Goal: Transaction & Acquisition: Purchase product/service

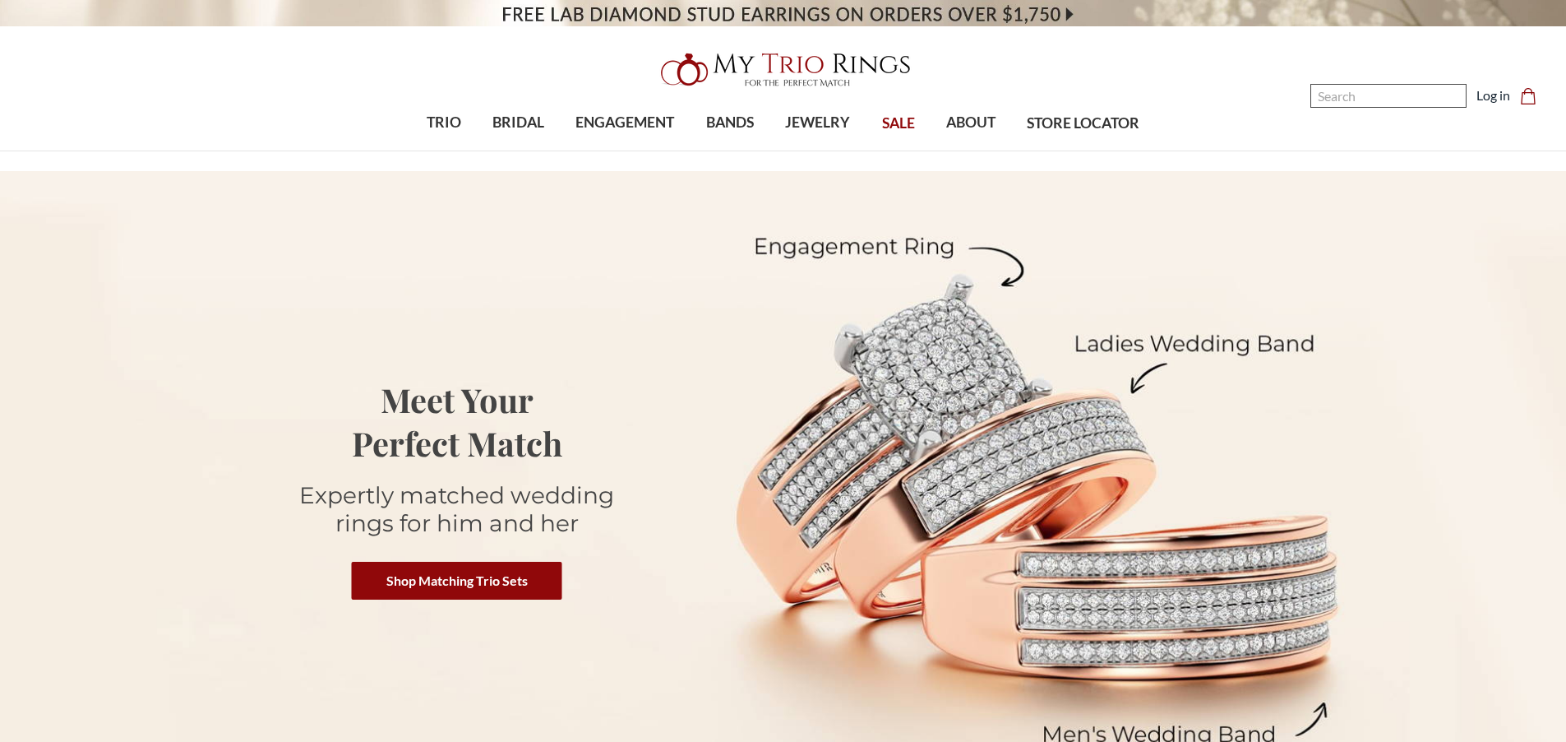
click at [1355, 100] on input "Search" at bounding box center [1388, 96] width 156 height 24
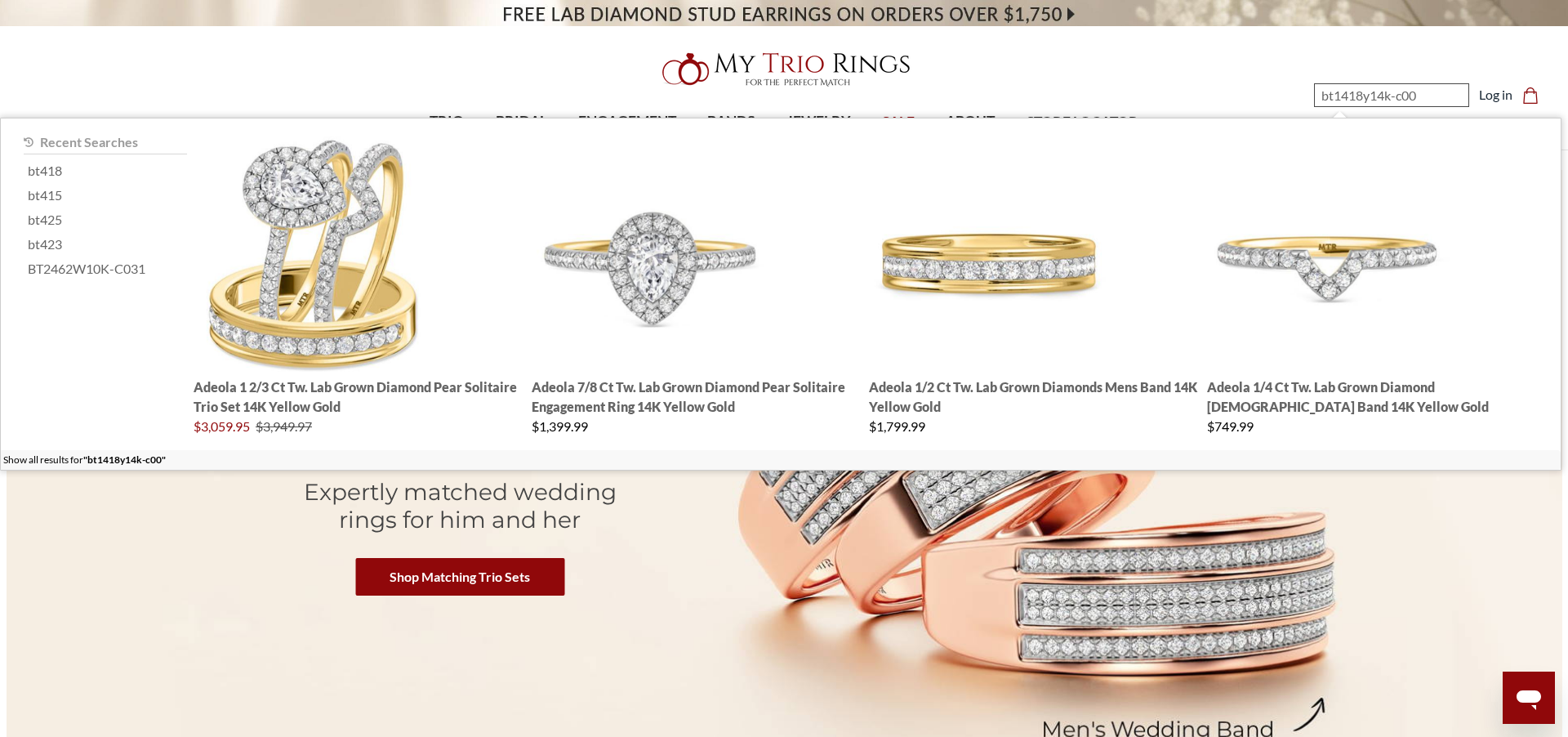
type input "bt1418y14k-c000"
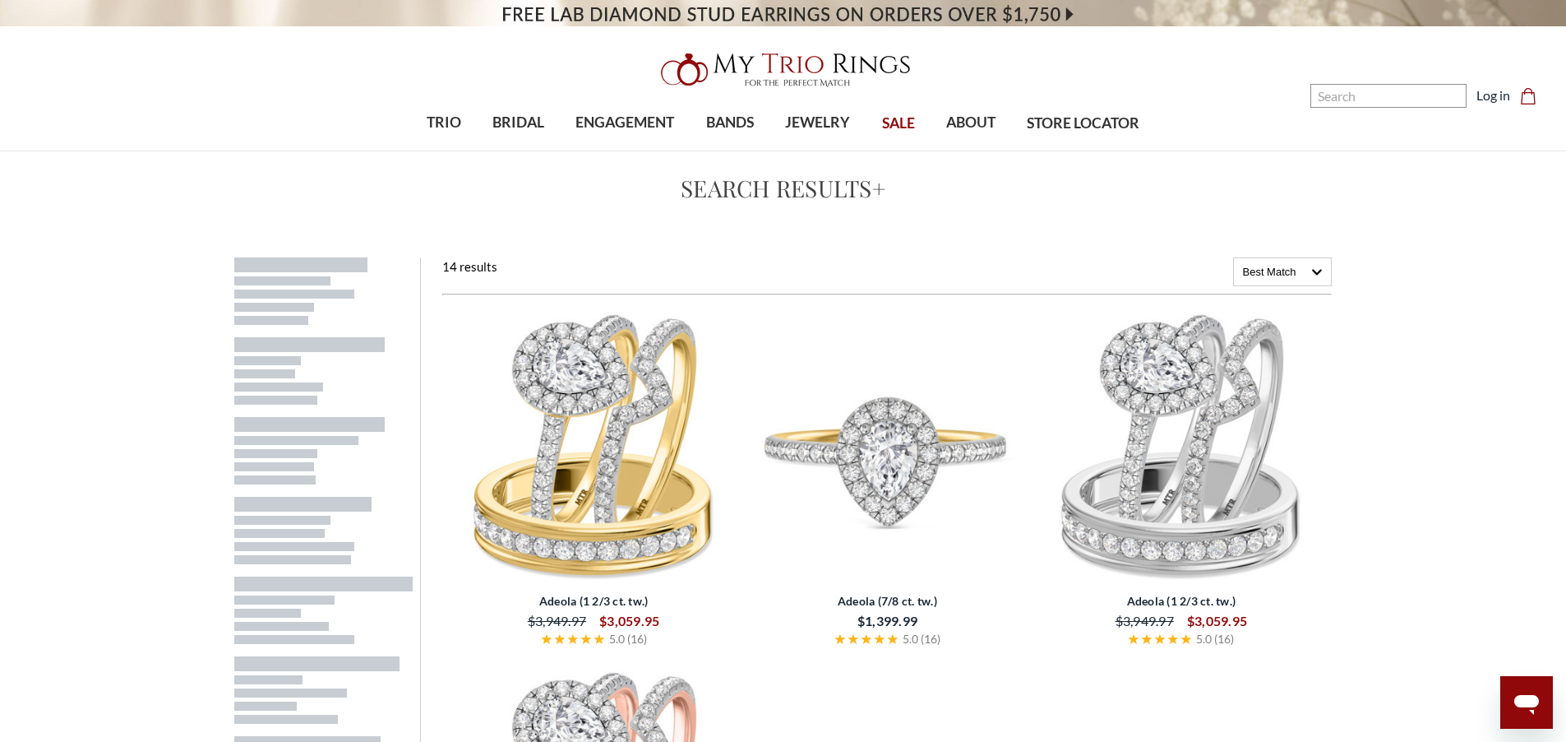
click at [649, 404] on img at bounding box center [593, 446] width 280 height 280
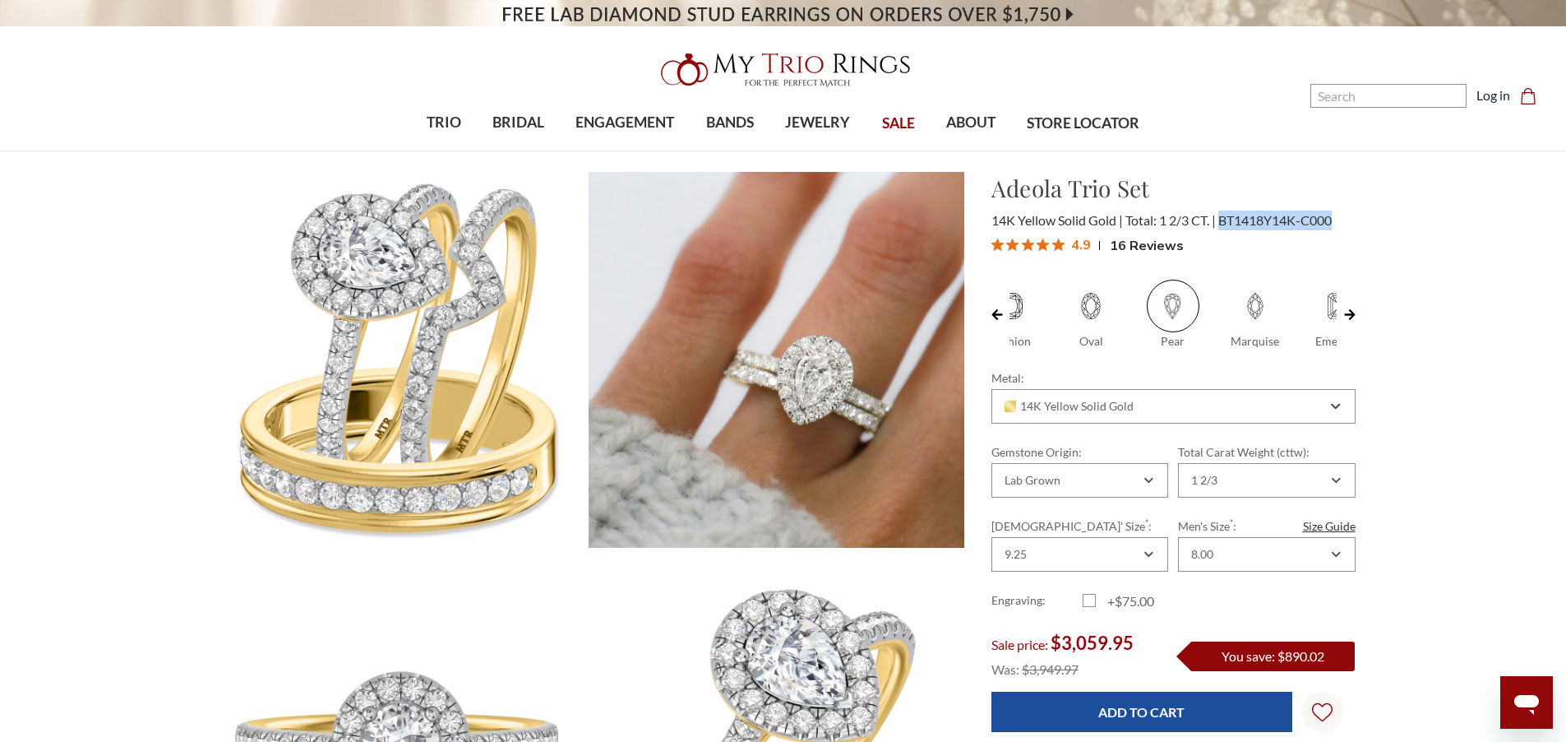
drag, startPoint x: 1224, startPoint y: 219, endPoint x: 1359, endPoint y: 220, distance: 134.8
click at [1359, 220] on div "Adeola Trio Set $3,059.95 14K Yellow Solid Gold Total: 1 2/3 CT. BT1418Y14K-C00…" at bounding box center [1173, 215] width 391 height 89
copy span "BT1418Y14K-C000"
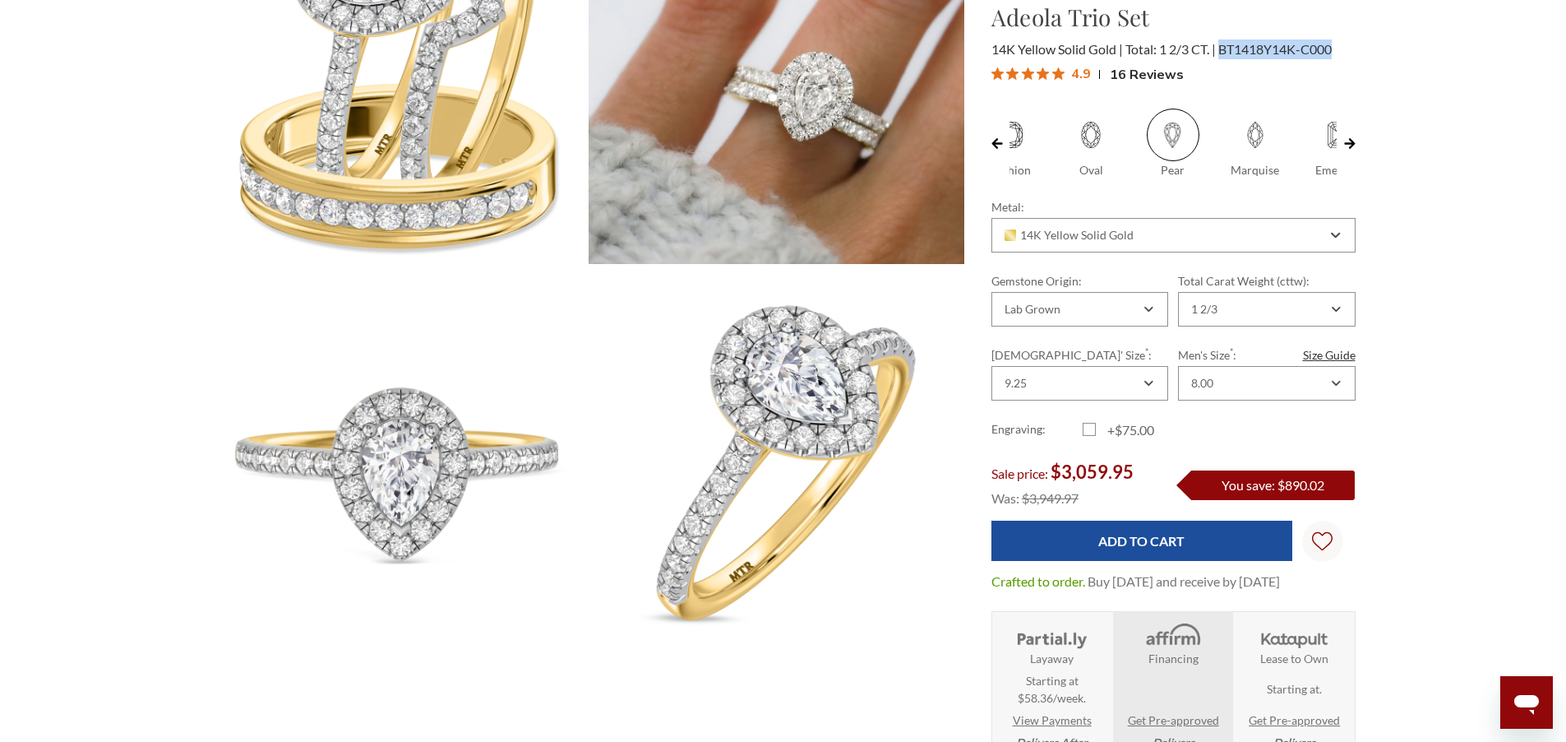
scroll to position [296, 0]
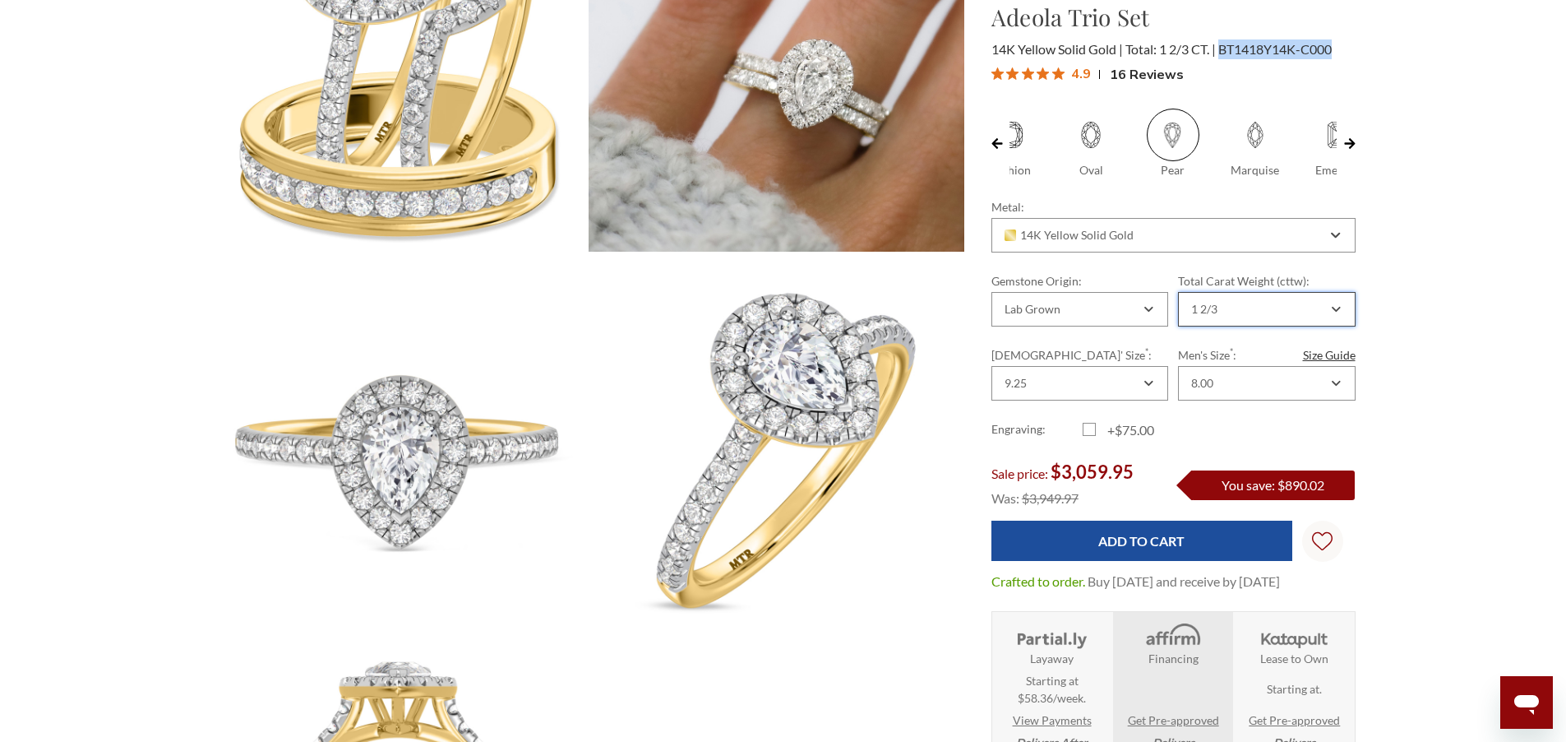
click at [1290, 308] on div "1 2/3" at bounding box center [1258, 309] width 139 height 13
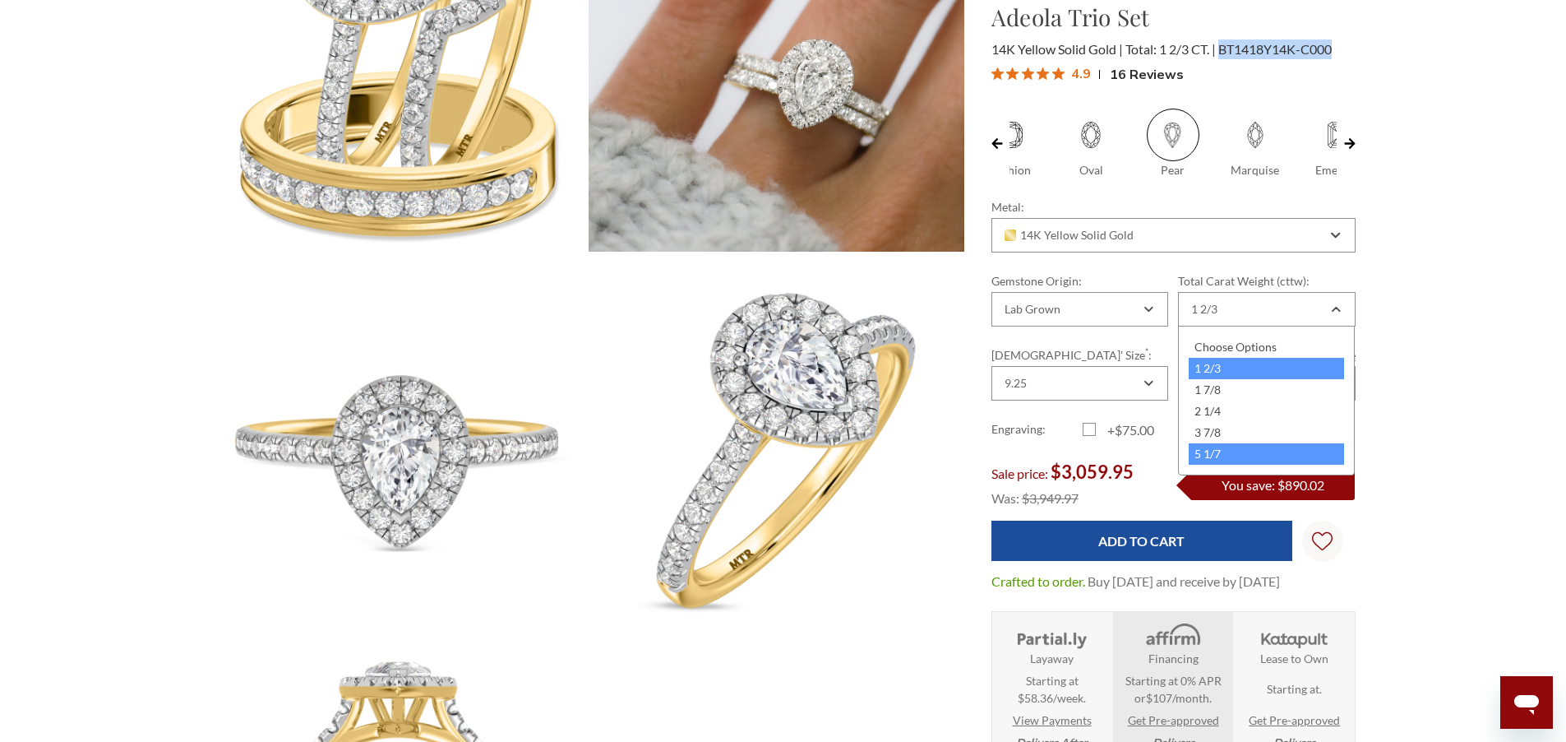
click at [1251, 455] on div "5 1/7" at bounding box center [1266, 453] width 155 height 21
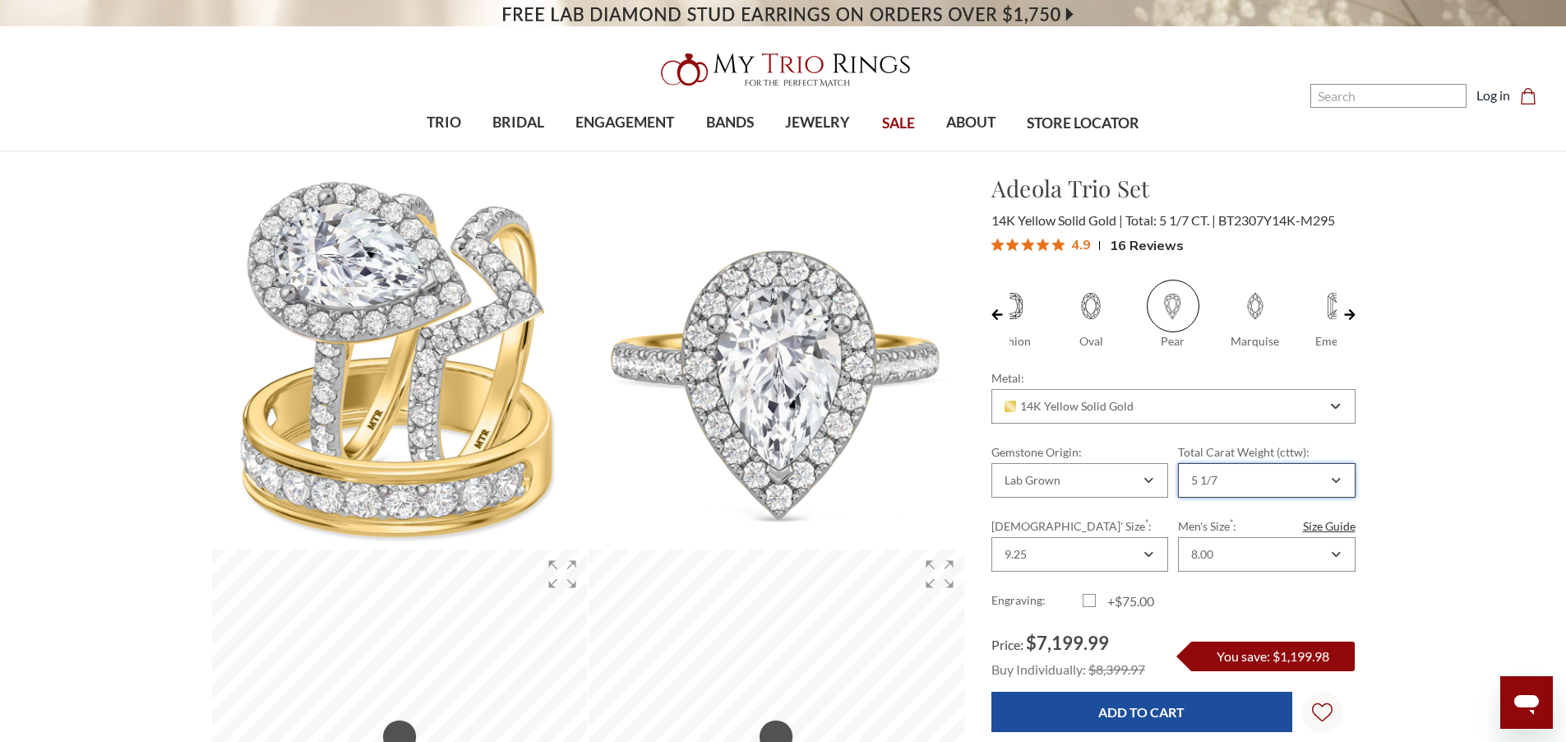
click at [1287, 484] on div "5 1/7" at bounding box center [1258, 480] width 139 height 13
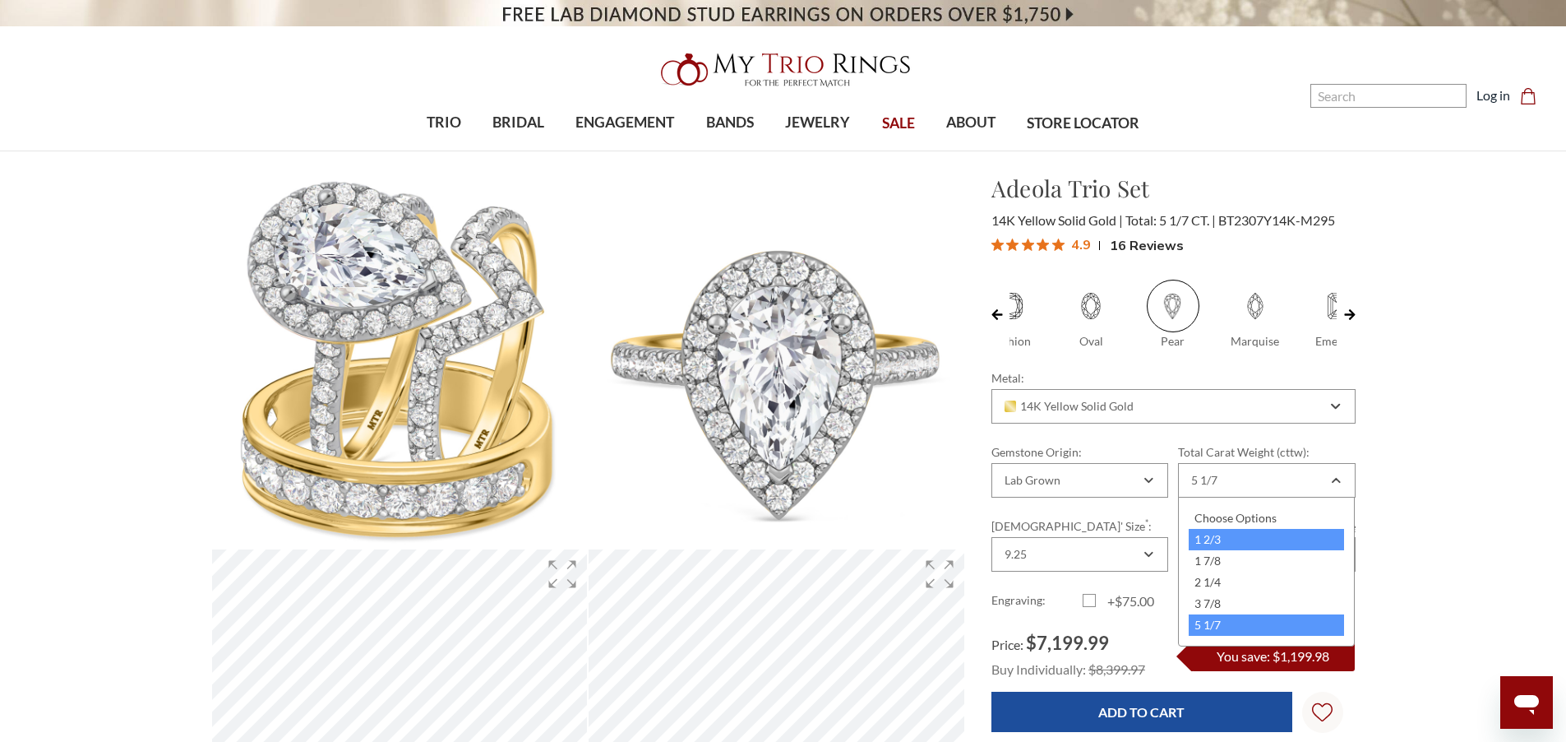
click at [1269, 543] on div "1 2/3" at bounding box center [1266, 539] width 155 height 21
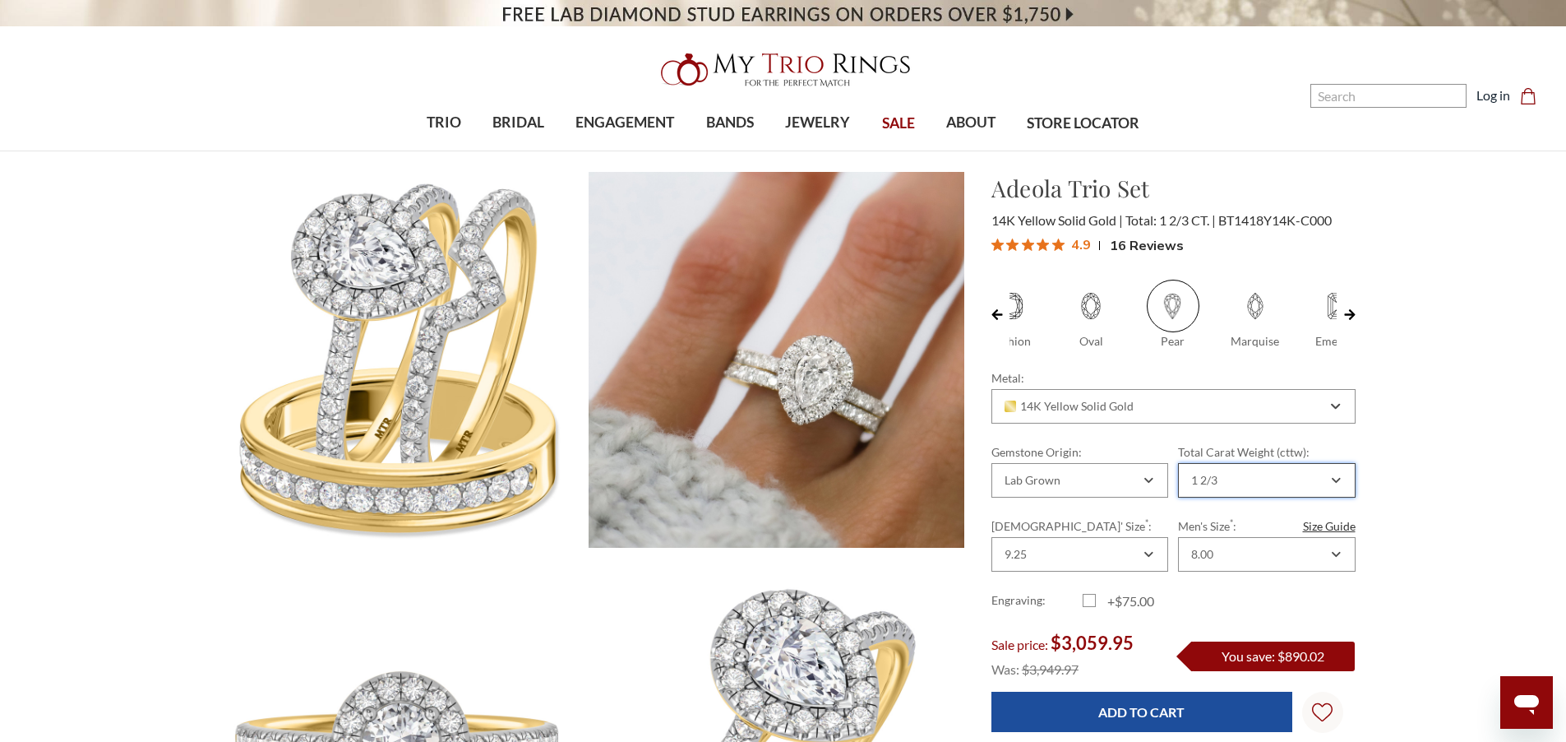
click at [1278, 480] on div "1 2/3" at bounding box center [1258, 480] width 139 height 13
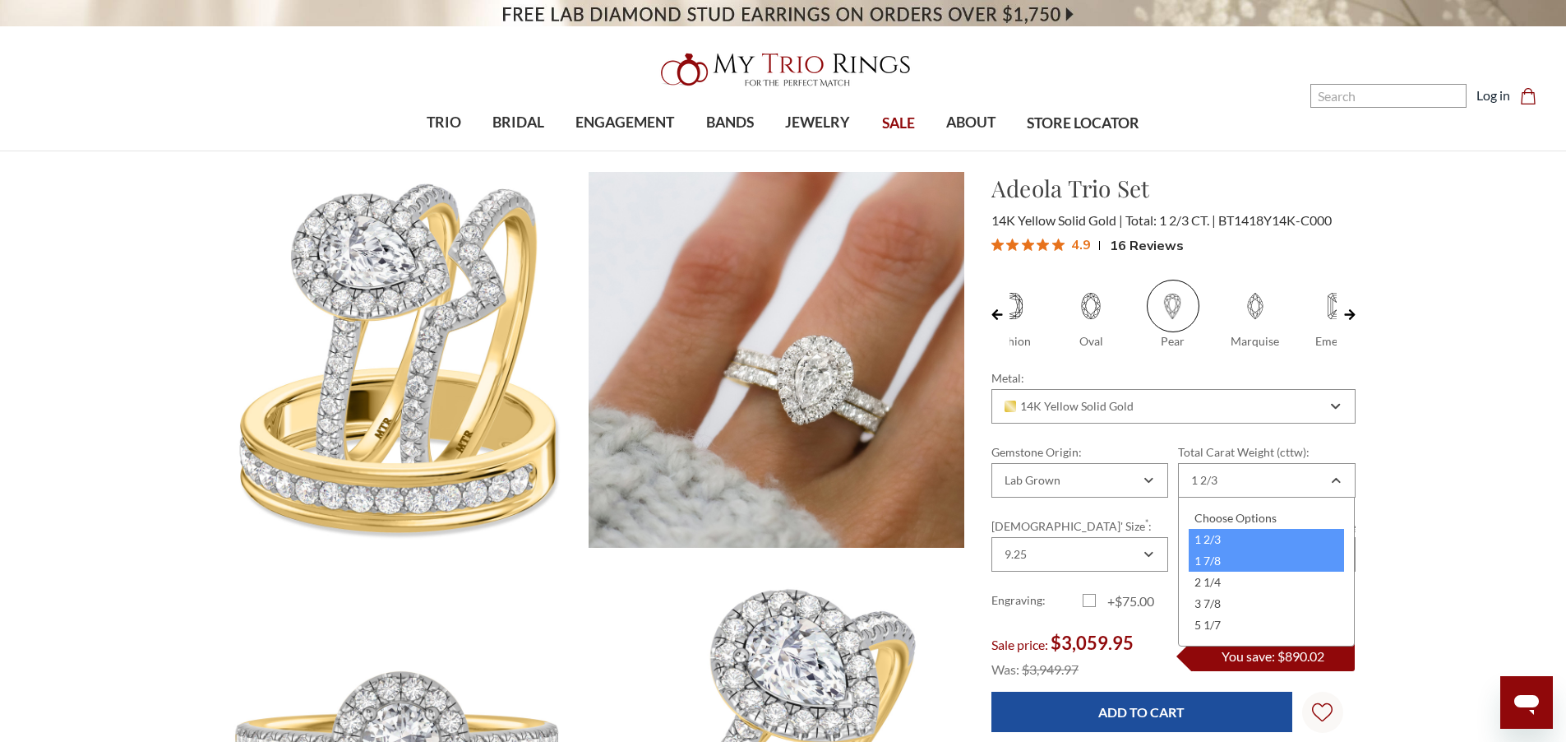
click at [1275, 564] on div "1 7/8" at bounding box center [1266, 560] width 155 height 21
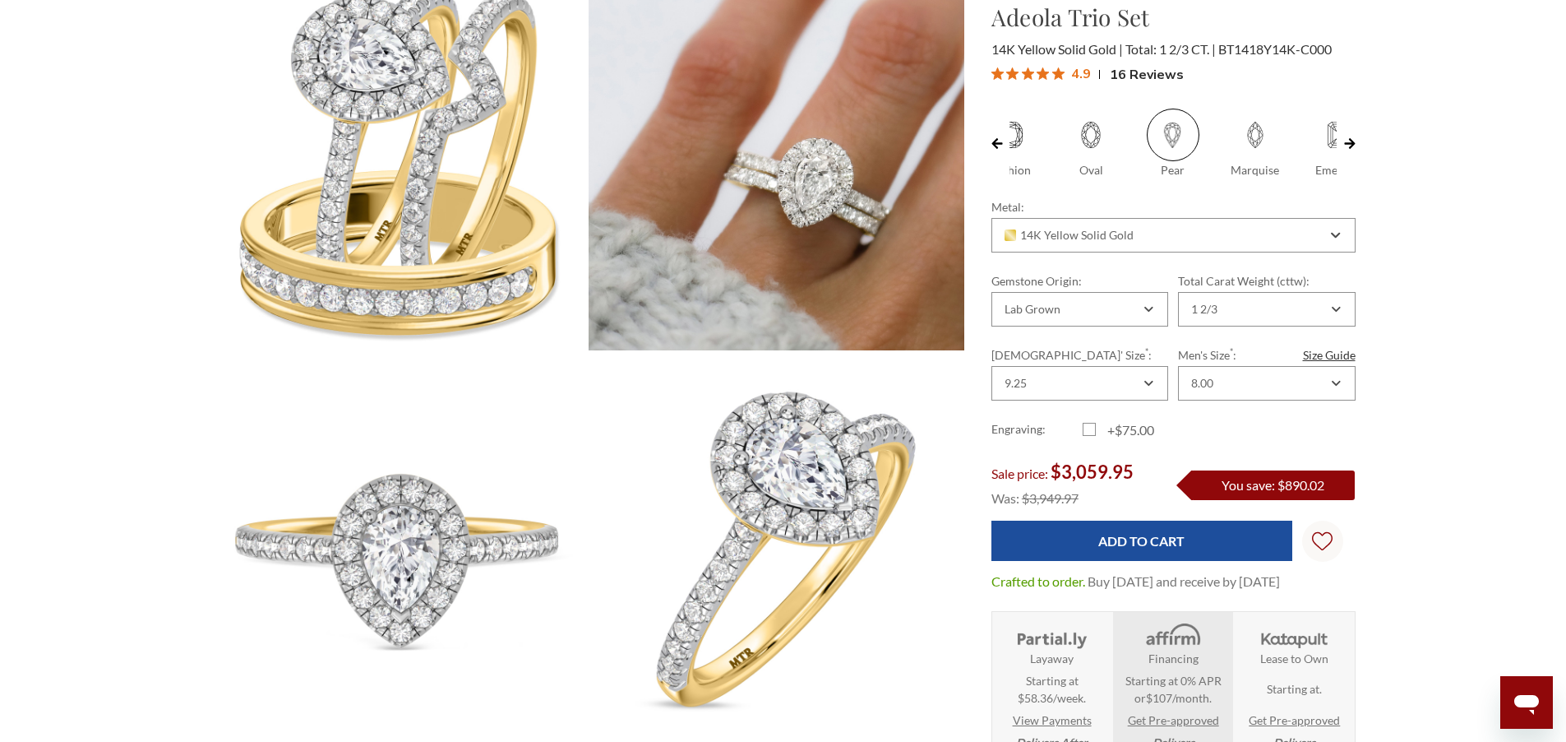
scroll to position [99, 0]
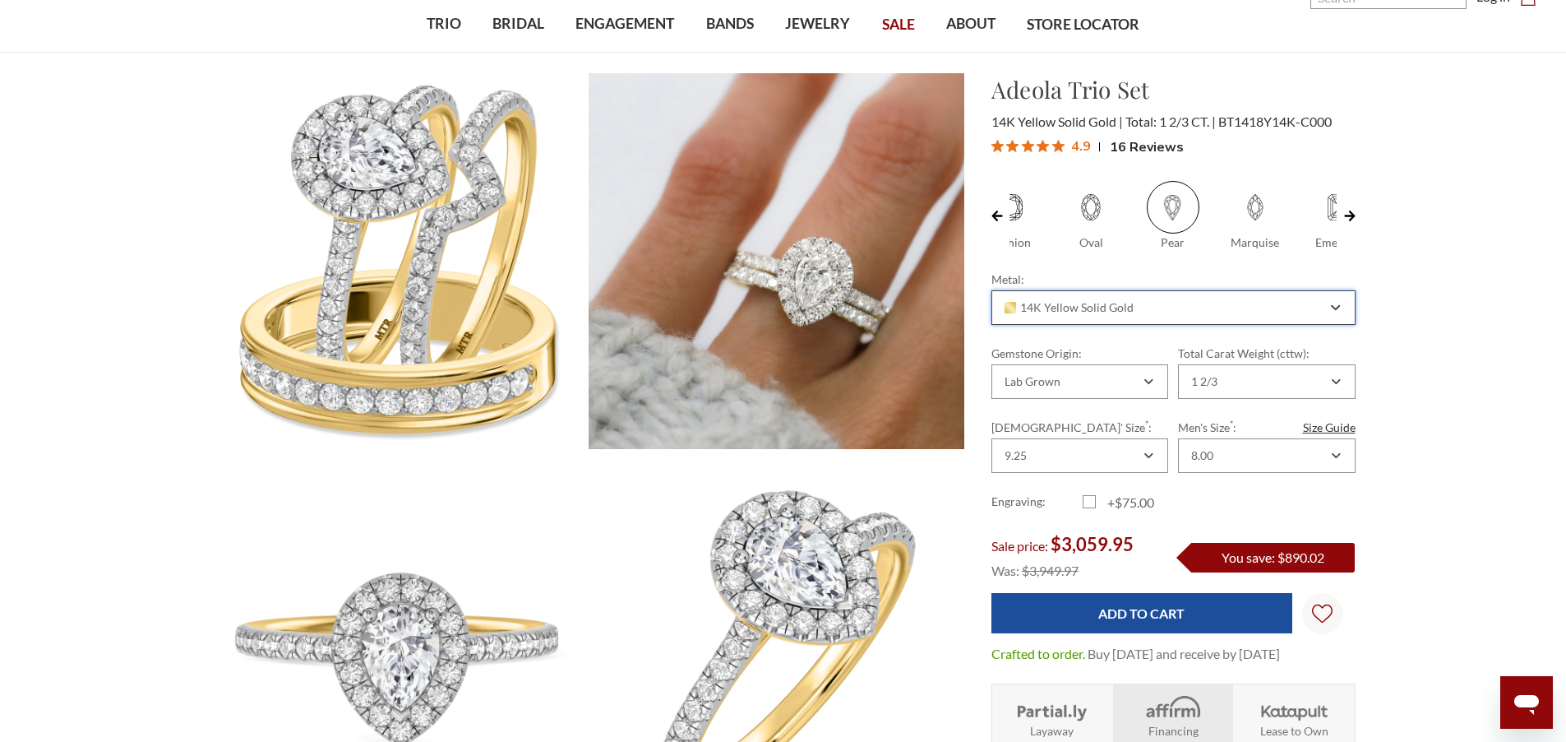
click at [1247, 299] on div "14K Yellow Solid Gold" at bounding box center [1173, 307] width 364 height 35
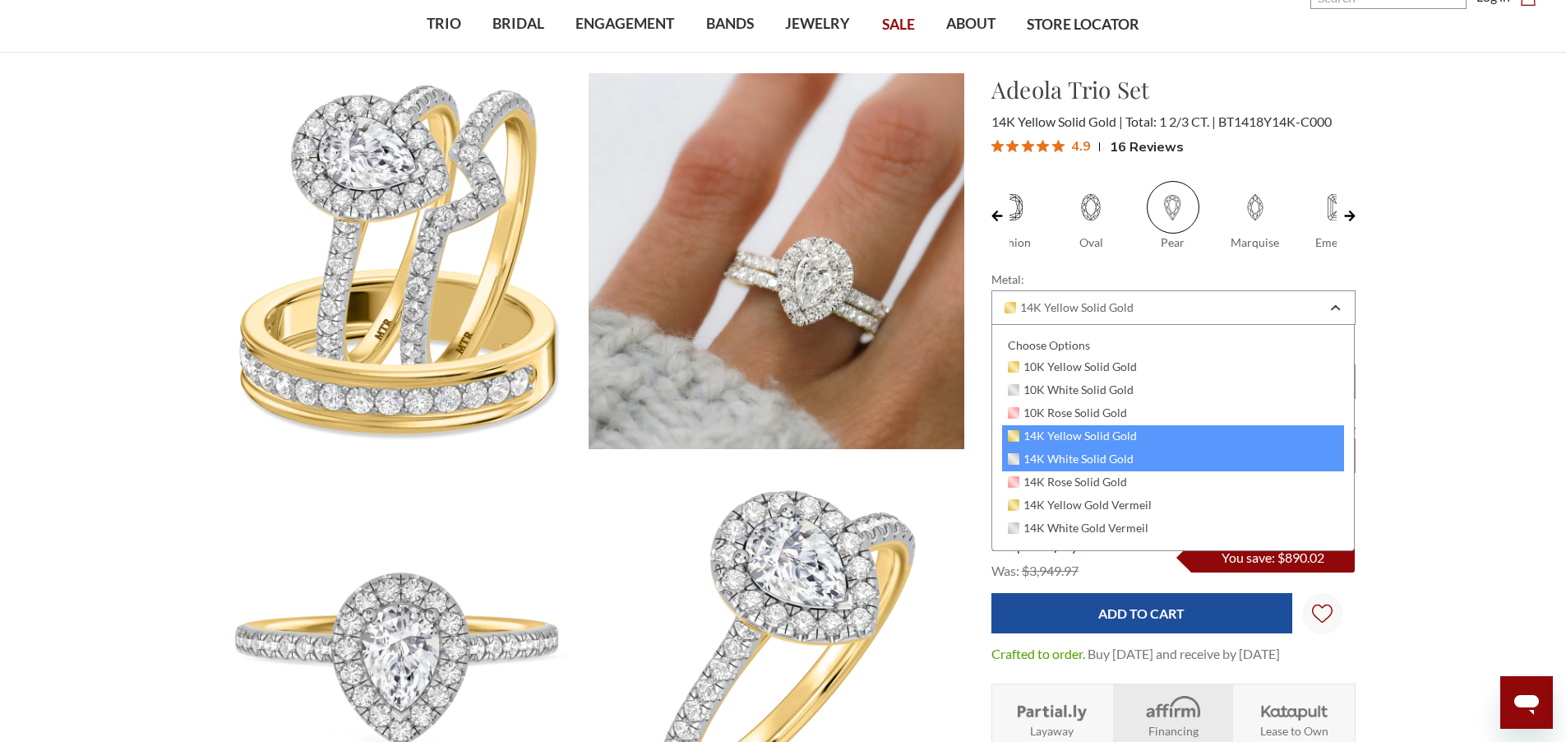
click at [1182, 461] on div "14K White Solid Gold" at bounding box center [1173, 459] width 343 height 23
